Goal: Find specific page/section: Find specific page/section

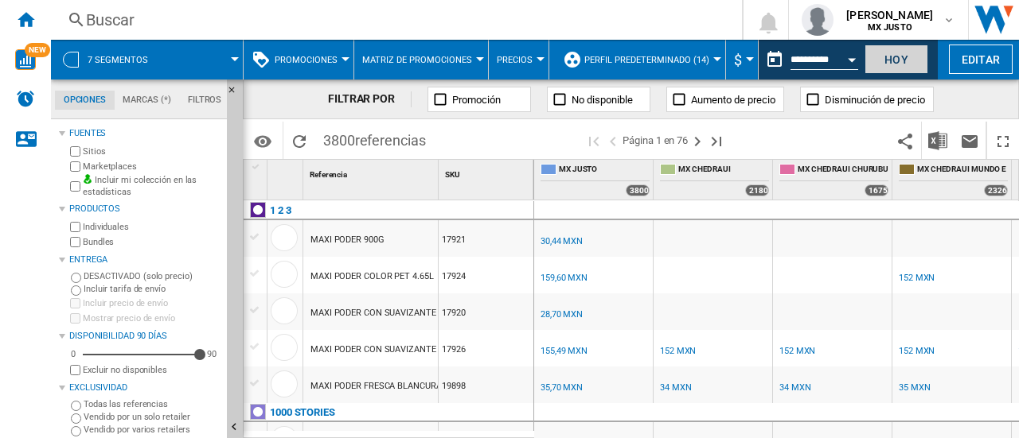
click at [888, 60] on button "Hoy" at bounding box center [896, 59] width 64 height 29
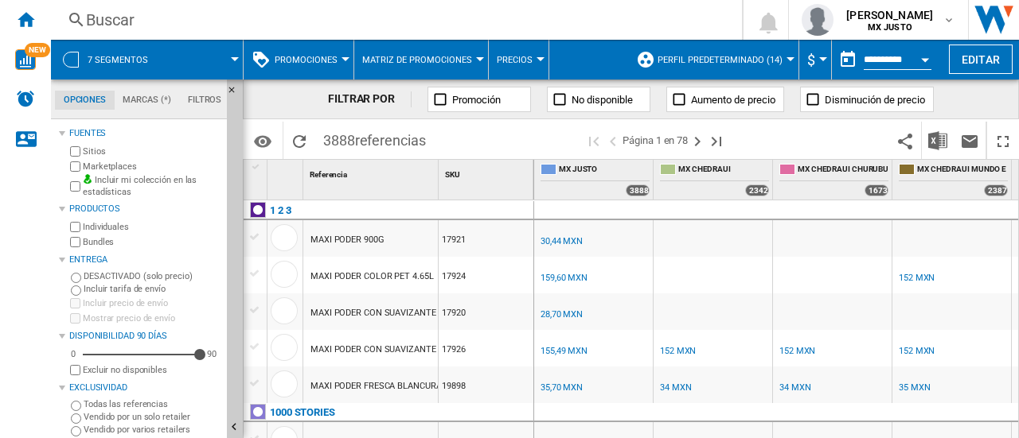
click at [141, 21] on div "Buscar" at bounding box center [393, 20] width 614 height 22
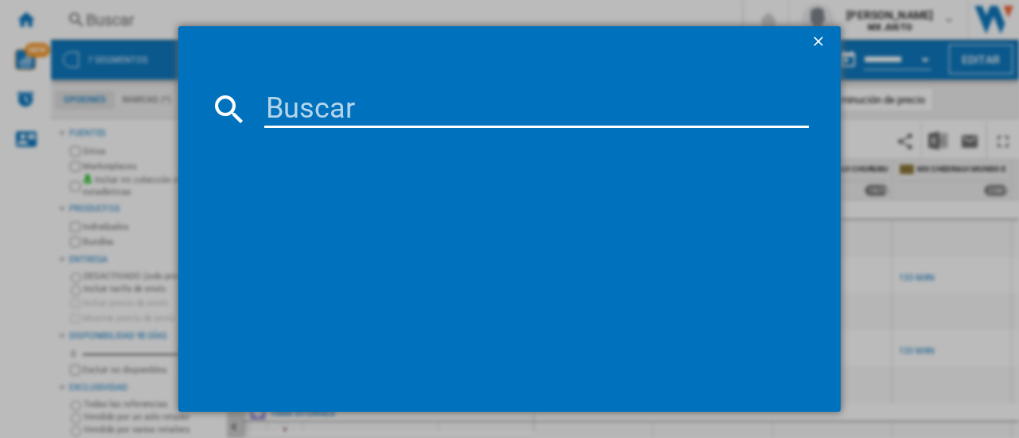
click at [302, 117] on input at bounding box center [536, 109] width 544 height 38
paste input "28574"
type input "28574"
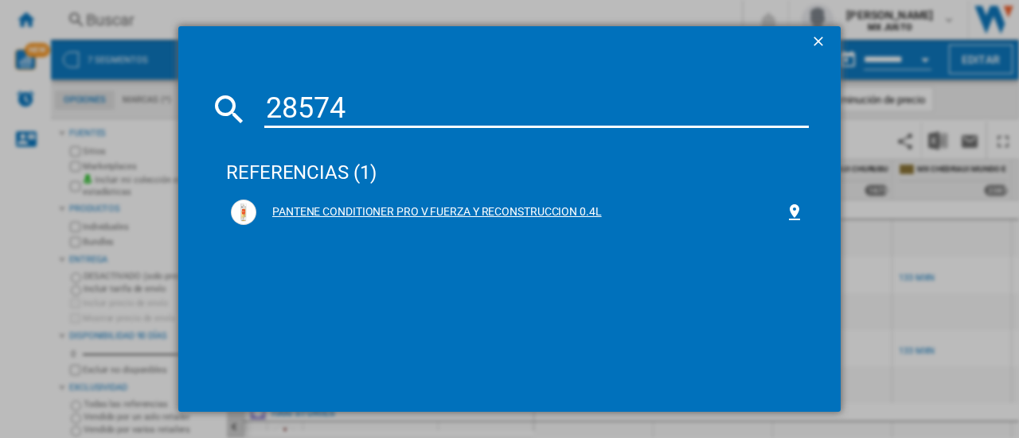
click at [539, 206] on div "PANTENE CONDITIONER PRO V FUERZA Y RECONSTRUCCION 0.4L" at bounding box center [520, 213] width 528 height 16
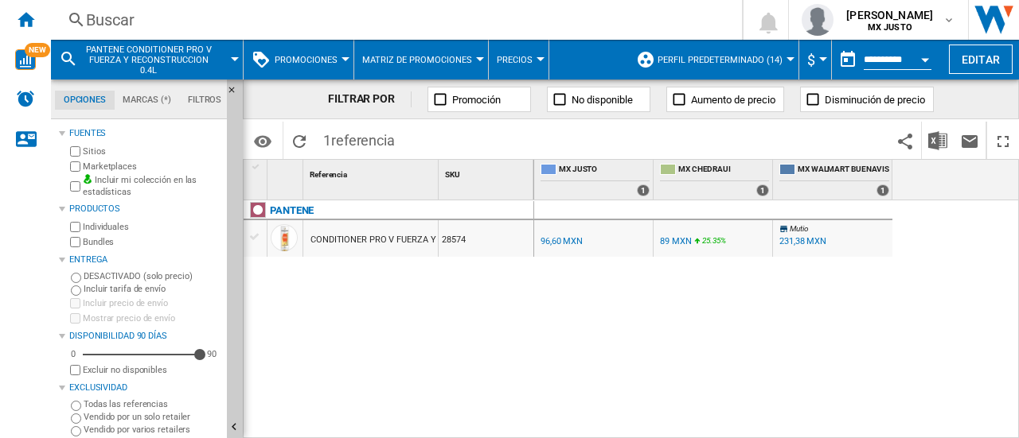
click at [806, 243] on div "231,38 MXN" at bounding box center [802, 241] width 47 height 10
click at [793, 225] on span "Mutio" at bounding box center [798, 228] width 19 height 9
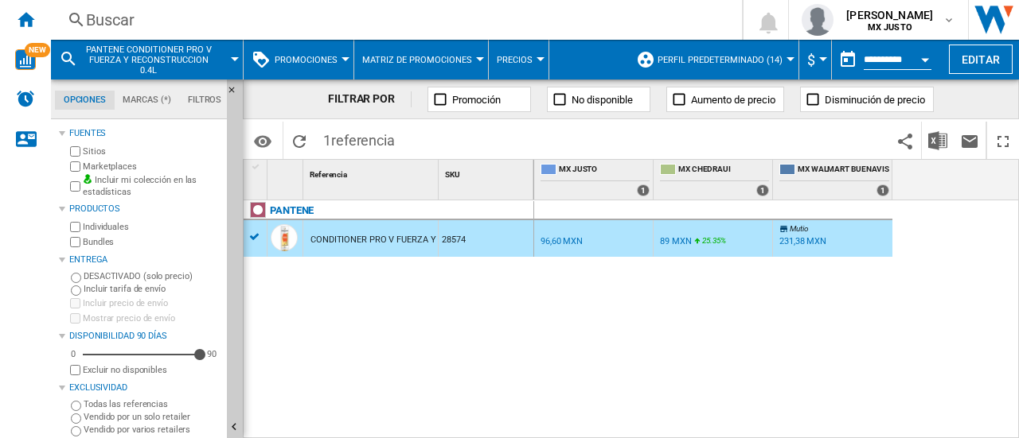
click at [793, 225] on span "Mutio" at bounding box center [798, 228] width 19 height 9
